Goal: Task Accomplishment & Management: Use online tool/utility

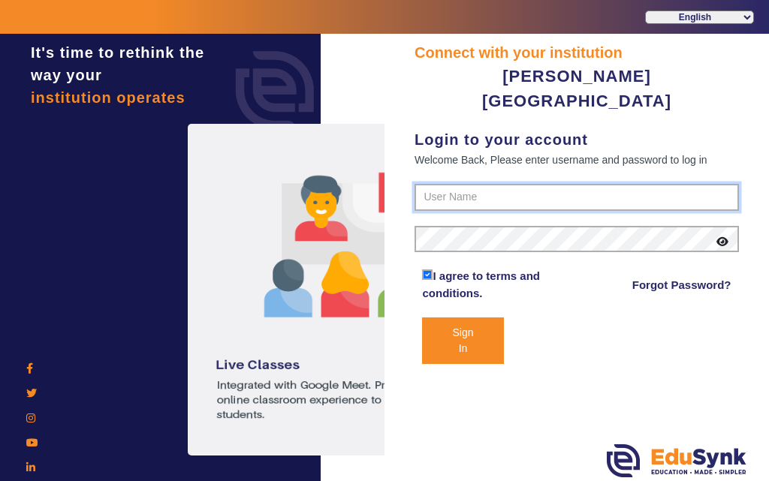
type input "7685859009"
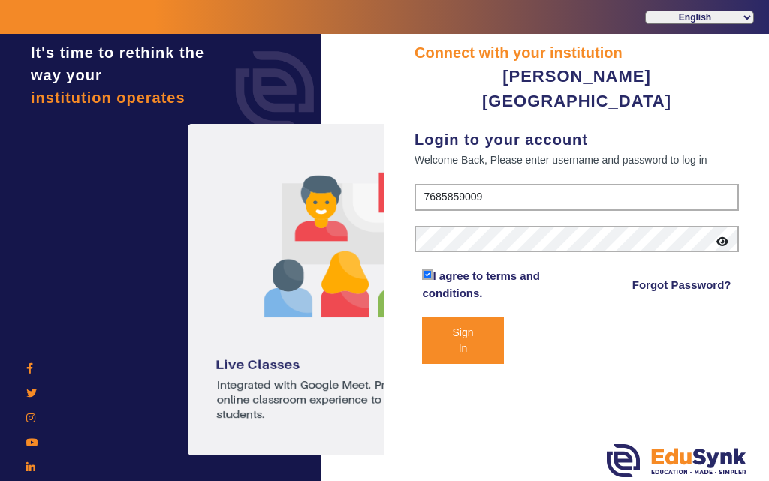
click at [458, 318] on button "Sign In" at bounding box center [462, 341] width 81 height 47
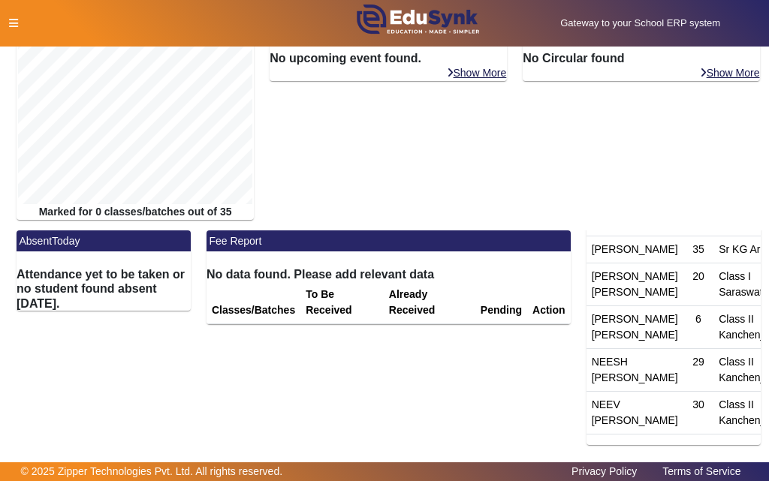
scroll to position [150, 0]
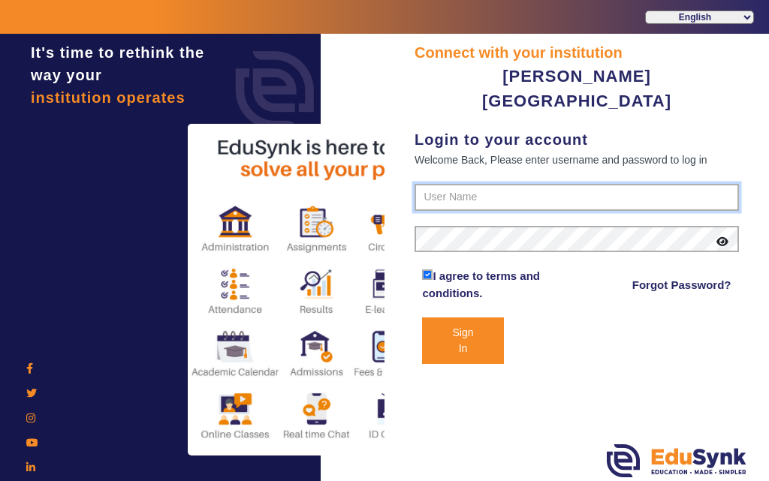
type input "7685859009"
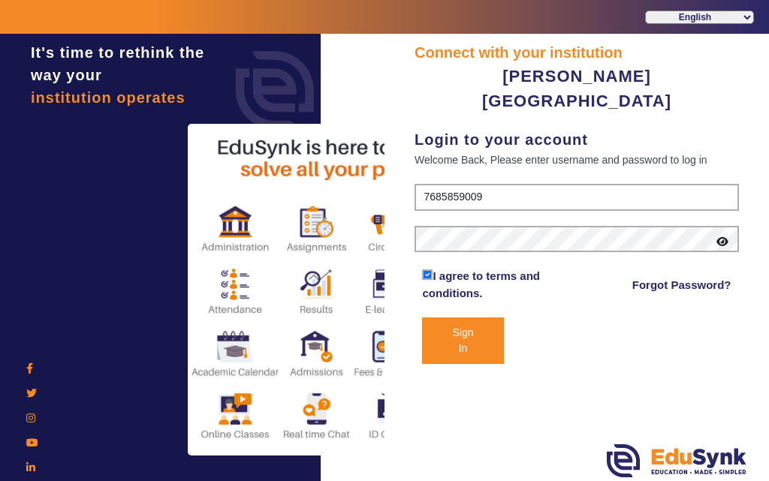
click at [459, 318] on button "Sign In" at bounding box center [462, 341] width 81 height 47
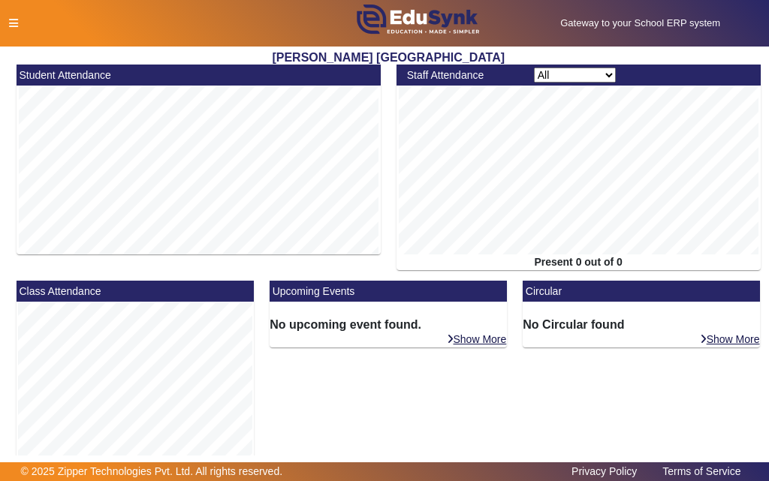
click at [13, 20] on icon at bounding box center [13, 23] width 9 height 11
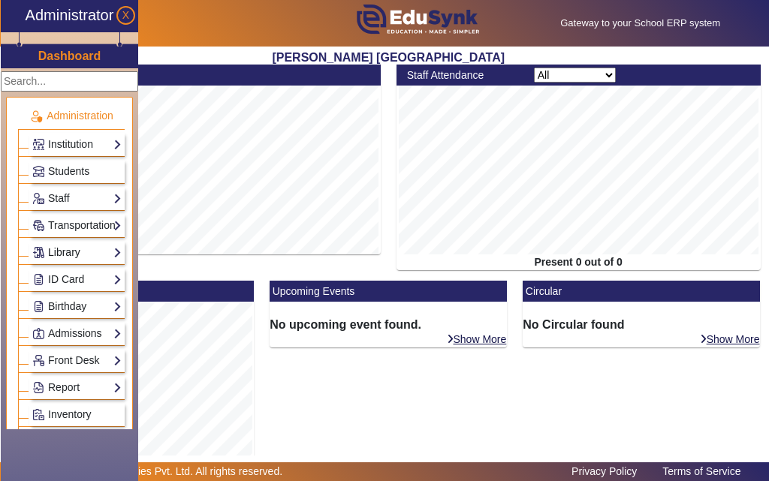
click at [62, 255] on link "Library" at bounding box center [76, 252] width 89 height 17
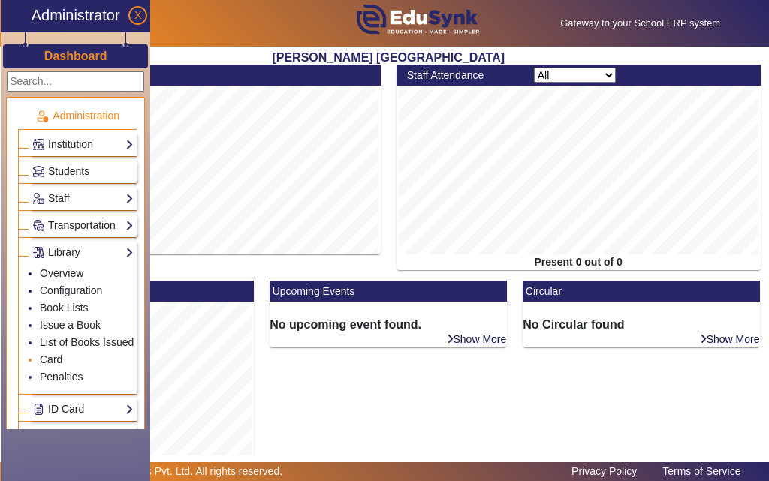
click at [47, 357] on link "Card" at bounding box center [51, 360] width 23 height 12
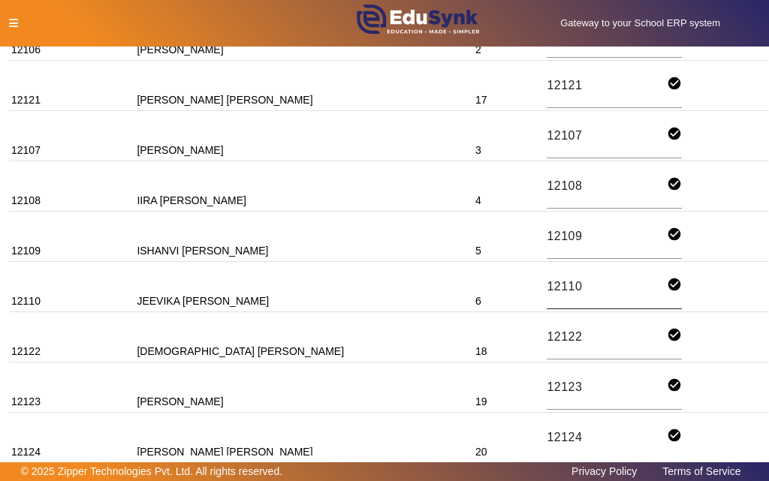
scroll to position [75, 0]
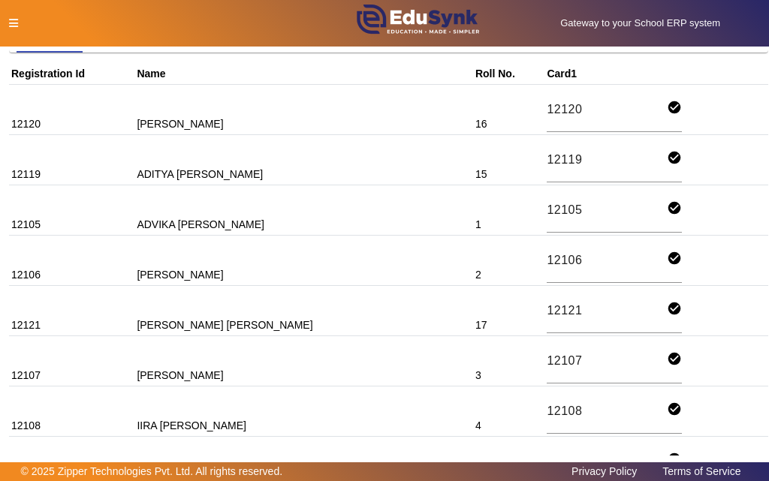
click at [31, 327] on td "12121" at bounding box center [71, 311] width 125 height 50
copy td "12121"
click at [16, 21] on icon at bounding box center [13, 23] width 9 height 11
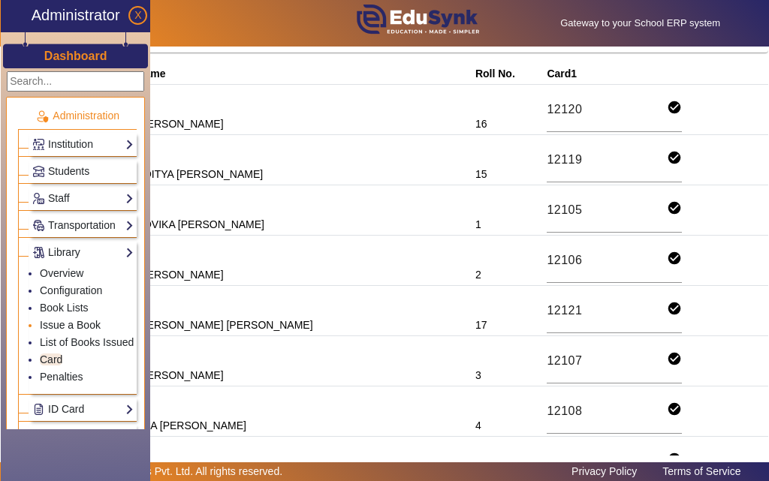
click at [83, 327] on link "Issue a Book" at bounding box center [70, 325] width 61 height 12
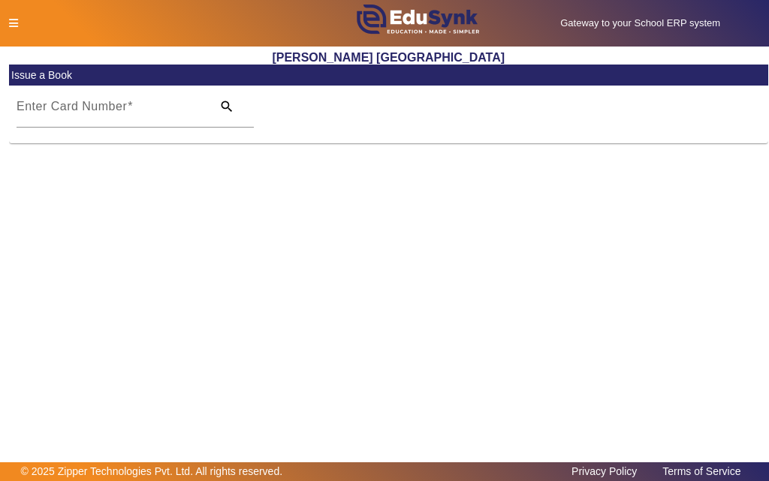
drag, startPoint x: 121, startPoint y: 108, endPoint x: 68, endPoint y: 177, distance: 87.3
click at [68, 177] on main "X Administrator Dashboard Administration Institution Institution Details Sessio…" at bounding box center [384, 255] width 769 height 416
click at [147, 113] on input "Enter Card Number" at bounding box center [110, 113] width 186 height 18
paste input "12121"
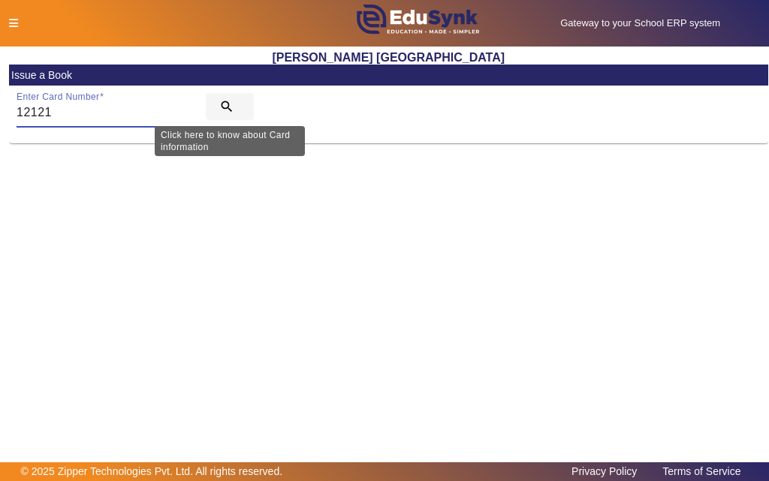
type input "12121"
click at [224, 107] on mat-icon "search" at bounding box center [226, 106] width 15 height 15
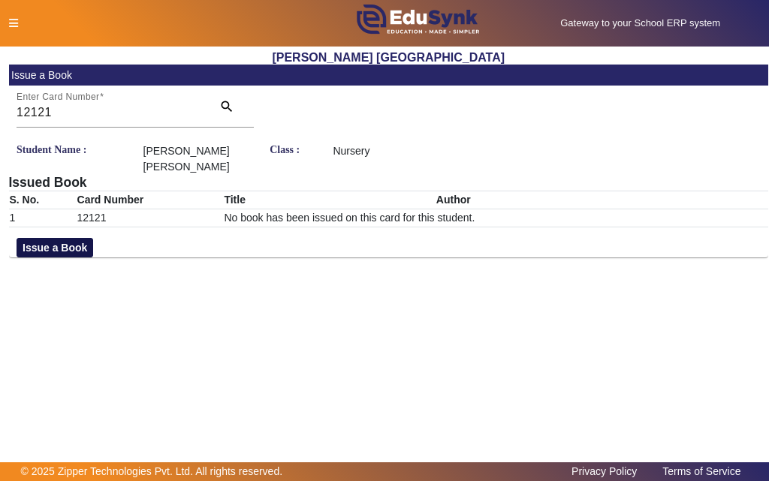
click at [68, 238] on button "Issue a Book" at bounding box center [55, 248] width 77 height 20
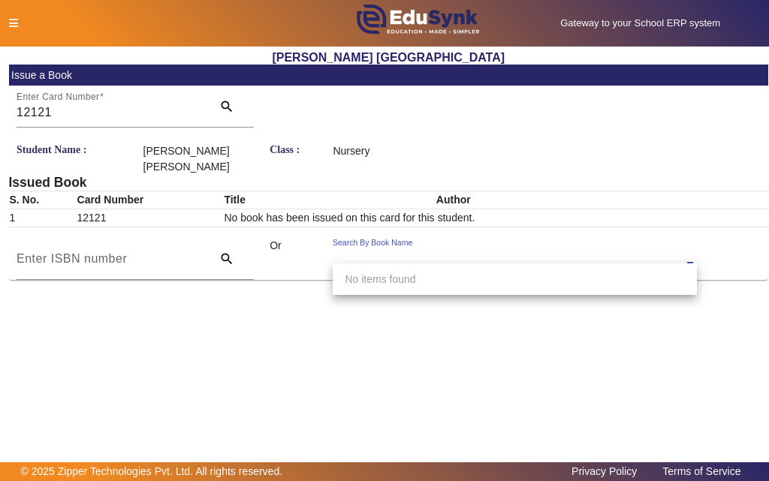
click at [484, 257] on input "text" at bounding box center [515, 265] width 364 height 16
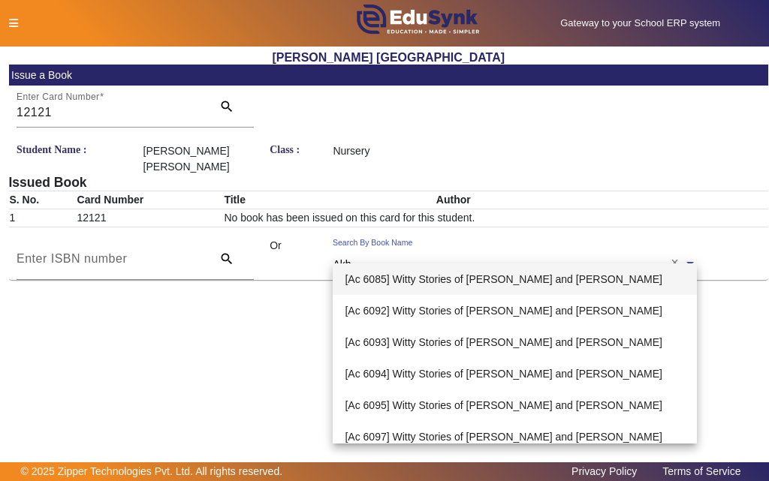
type input "Akba"
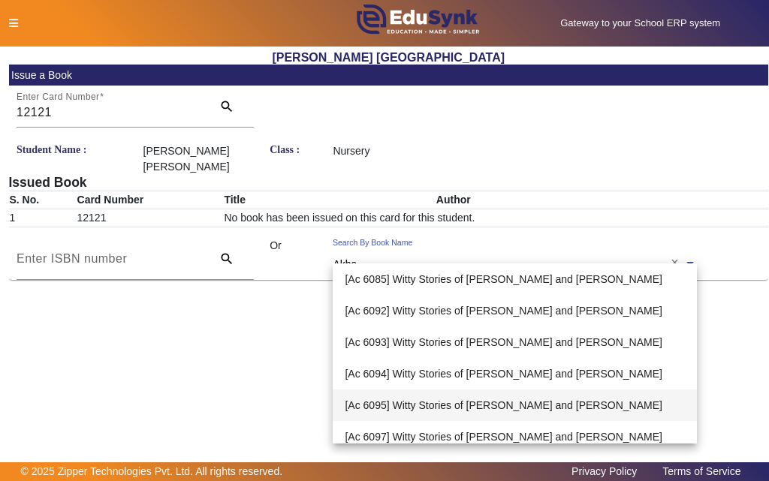
click at [432, 403] on span "[Ac 6095] Witty Stories of Akbar and Birbal" at bounding box center [503, 405] width 317 height 12
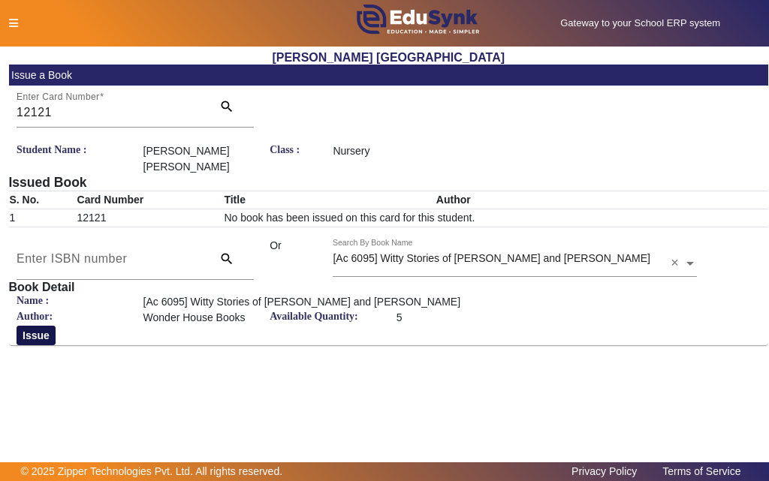
click at [36, 326] on button "Issue" at bounding box center [36, 336] width 39 height 20
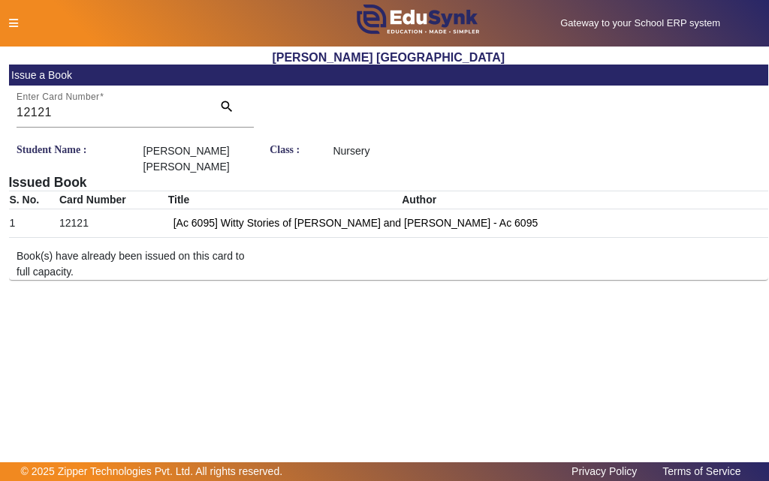
click at [17, 24] on icon at bounding box center [13, 23] width 9 height 11
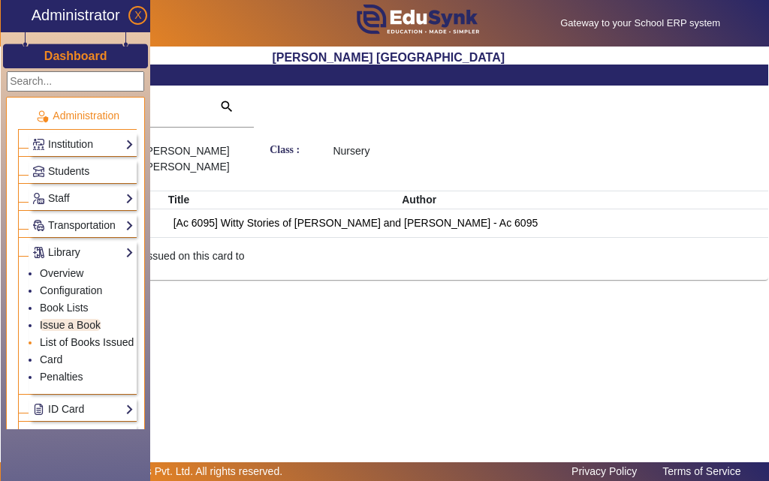
click at [80, 342] on link "List of Books Issued" at bounding box center [87, 342] width 94 height 12
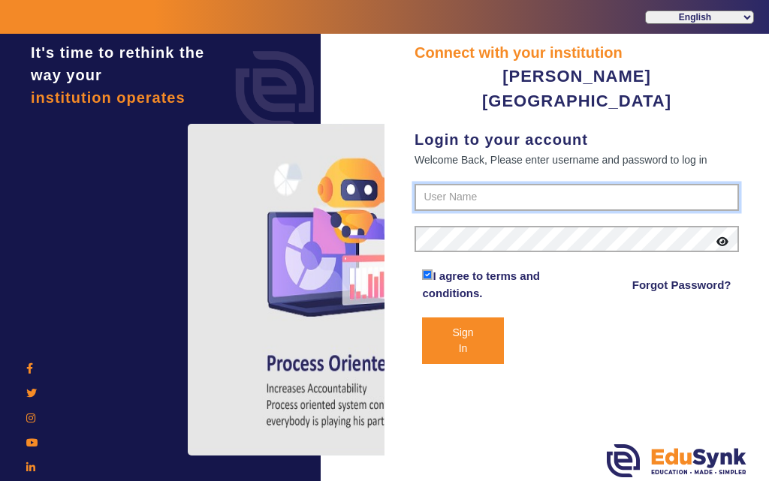
type input "7685859009"
